Goal: Task Accomplishment & Management: Complete application form

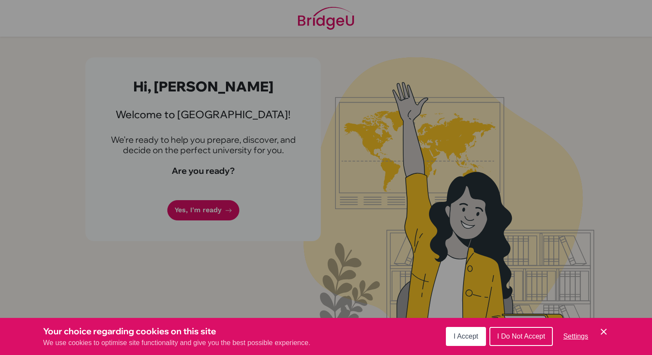
click at [463, 339] on span "I Accept" at bounding box center [466, 336] width 25 height 7
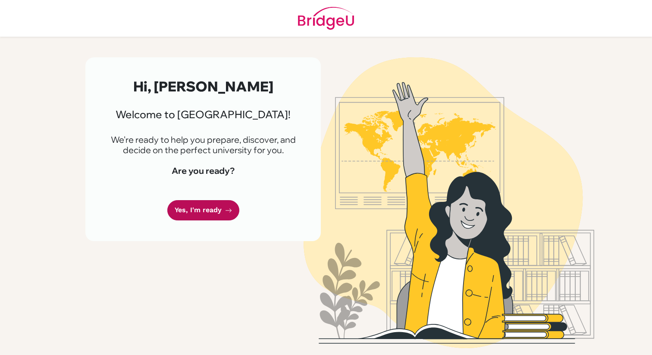
click at [210, 217] on link "Yes, I'm ready" at bounding box center [203, 210] width 72 height 20
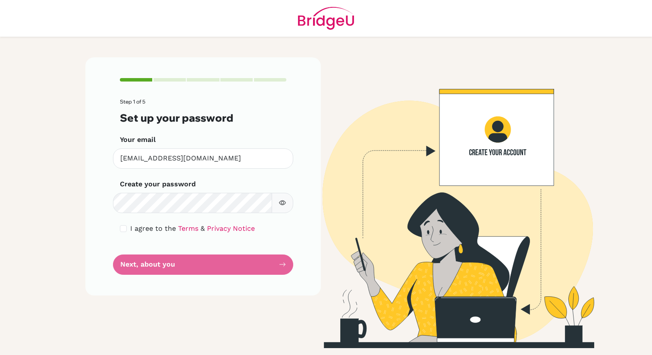
click at [111, 242] on div "Step 1 of 5 Set up your password Your email [EMAIL_ADDRESS][DOMAIN_NAME] Invali…" at bounding box center [203, 176] width 236 height 238
click at [204, 265] on form "Step 1 of 5 Set up your password Your email [EMAIL_ADDRESS][DOMAIN_NAME] Invali…" at bounding box center [203, 187] width 167 height 176
click at [112, 239] on div "Step 1 of 5 Set up your password Your email [EMAIL_ADDRESS][DOMAIN_NAME] Invali…" at bounding box center [203, 176] width 236 height 238
click at [284, 264] on form "Step 1 of 5 Set up your password Your email ezhou@bisvietnam.com Invalid email …" at bounding box center [203, 187] width 167 height 176
click at [120, 229] on input "checkbox" at bounding box center [123, 228] width 7 height 7
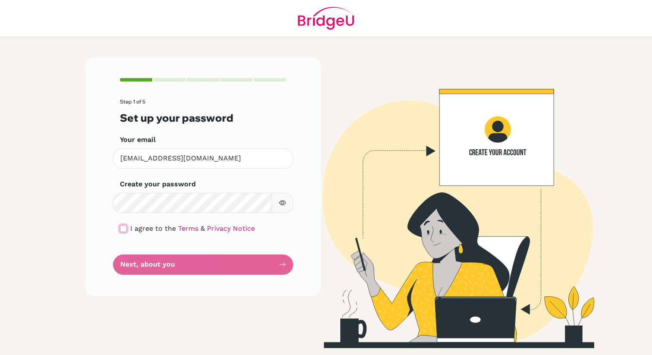
checkbox input "true"
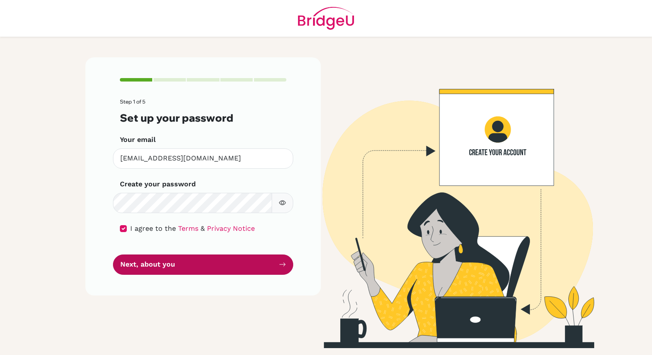
click at [186, 269] on button "Next, about you" at bounding box center [203, 265] width 180 height 20
